Goal: Information Seeking & Learning: Learn about a topic

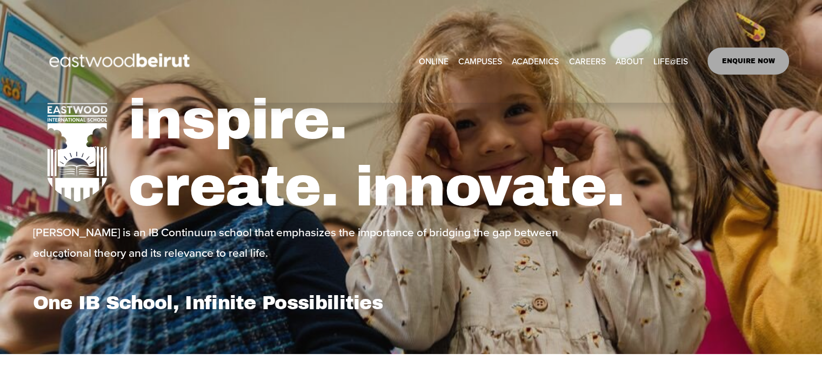
scroll to position [65, 0]
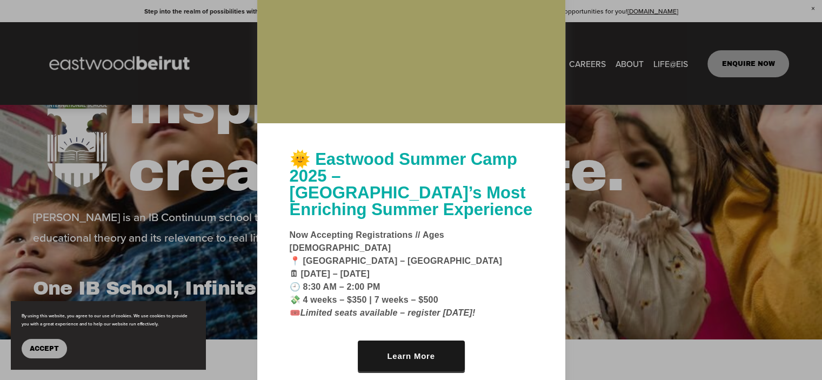
click at [612, 129] on div at bounding box center [411, 190] width 822 height 380
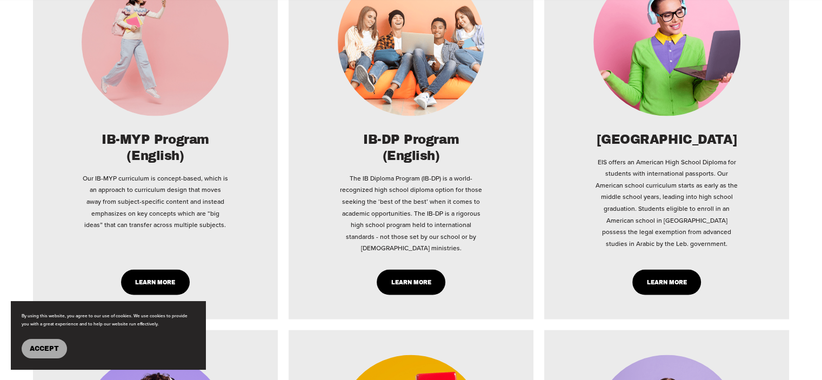
scroll to position [2218, 0]
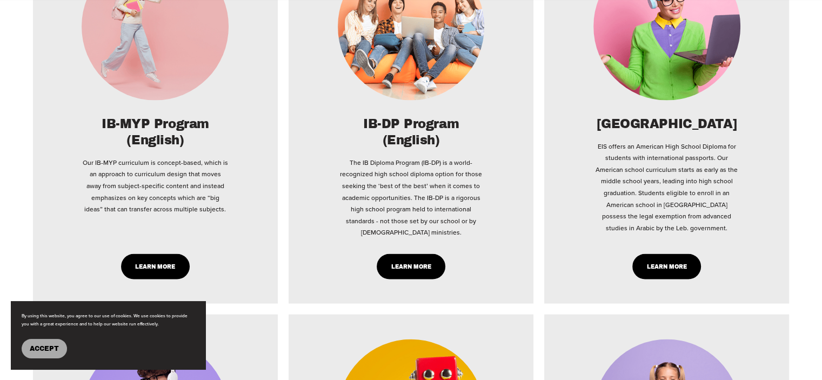
click at [673, 254] on link "Learn More" at bounding box center [666, 266] width 69 height 25
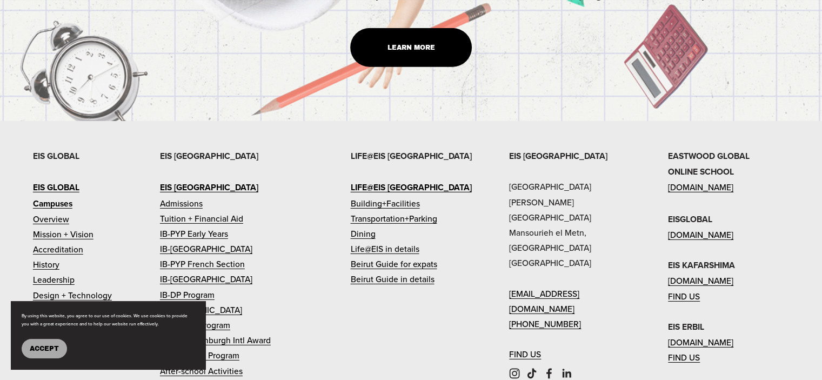
scroll to position [3361, 0]
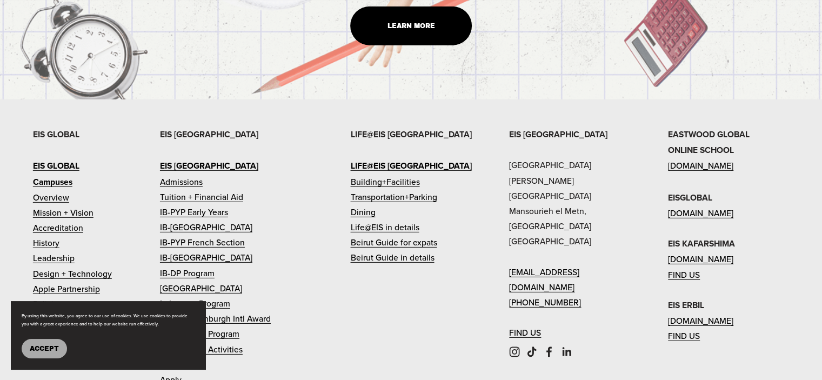
click at [523, 325] on link "FIND US" at bounding box center [525, 332] width 32 height 15
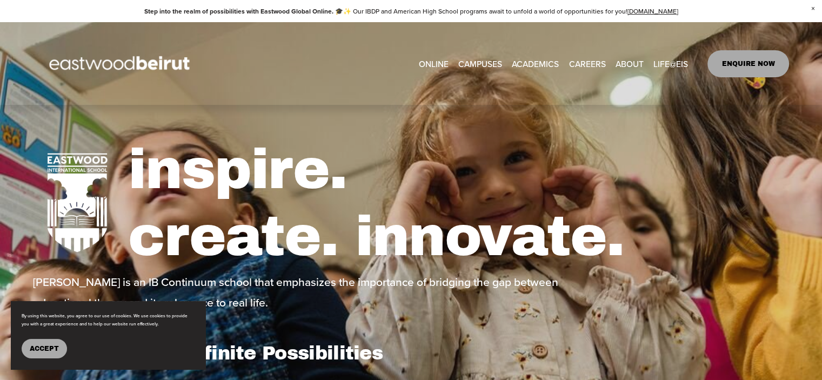
click at [0, 0] on span "Tuition & Financial Aid" at bounding box center [0, 0] width 0 height 0
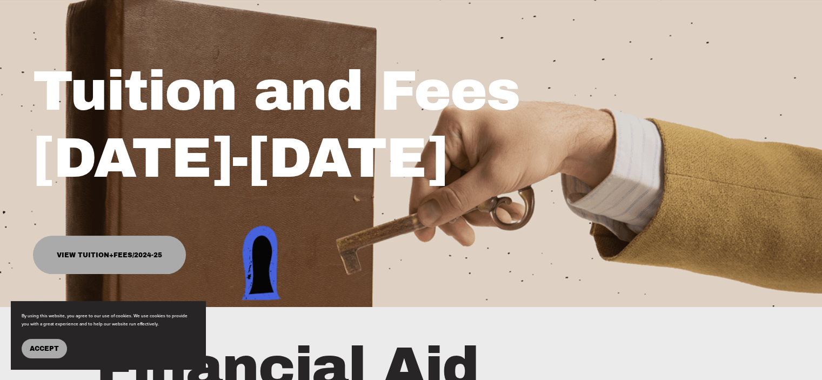
scroll to position [151, 0]
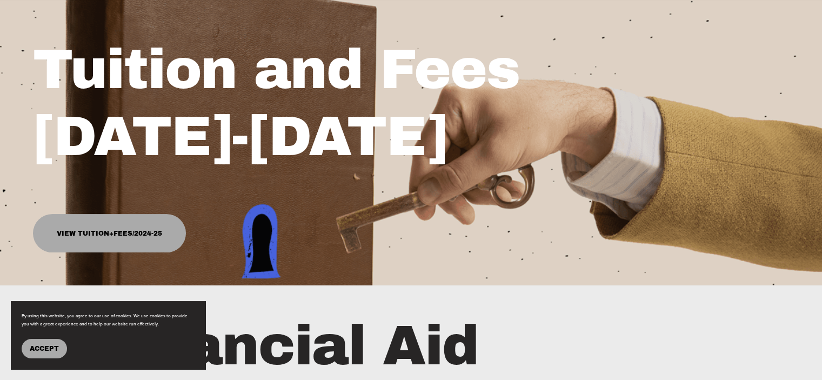
click at [112, 226] on link "View Tuition+Fees/2024-25" at bounding box center [109, 233] width 153 height 38
